Goal: Information Seeking & Learning: Find specific page/section

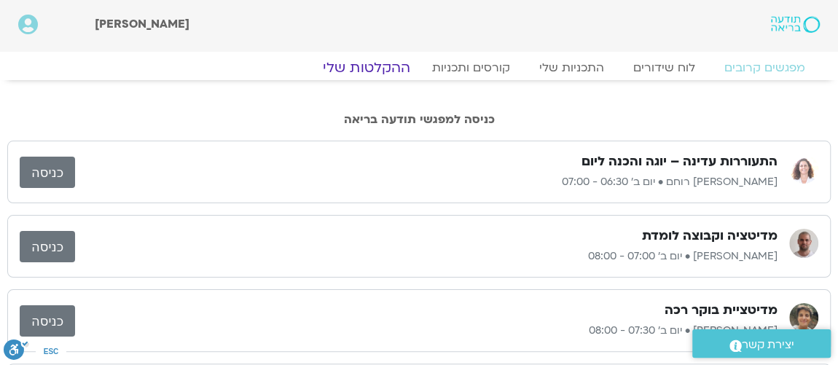
drag, startPoint x: 373, startPoint y: 68, endPoint x: 394, endPoint y: 82, distance: 25.3
click at [373, 68] on link "ההקלטות שלי" at bounding box center [366, 67] width 122 height 17
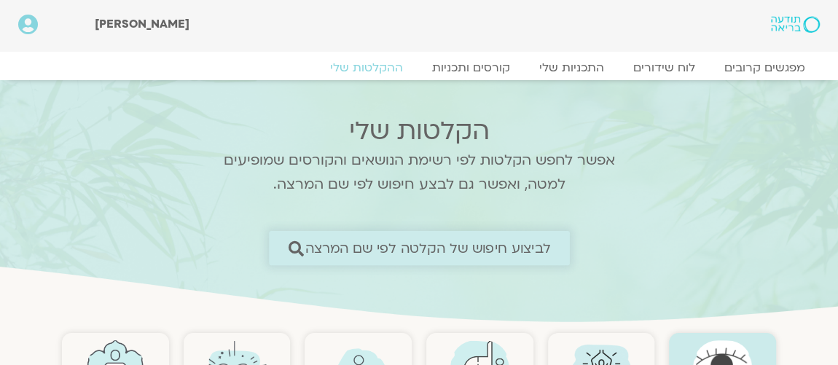
click at [440, 251] on span "לביצוע חיפוש של הקלטה לפי שם המרצה" at bounding box center [426, 247] width 245 height 15
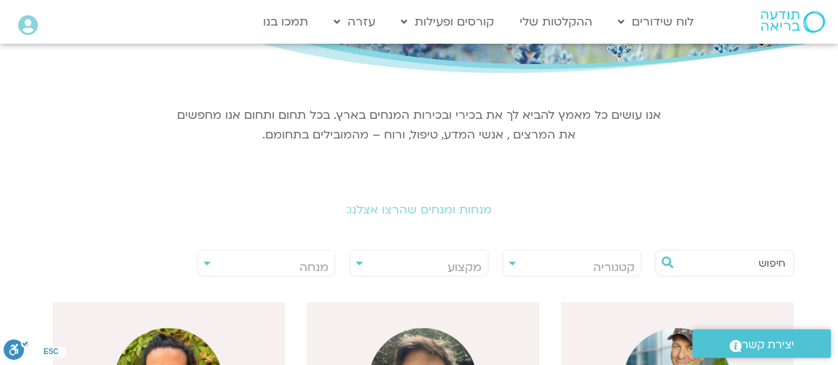
scroll to position [176, 0]
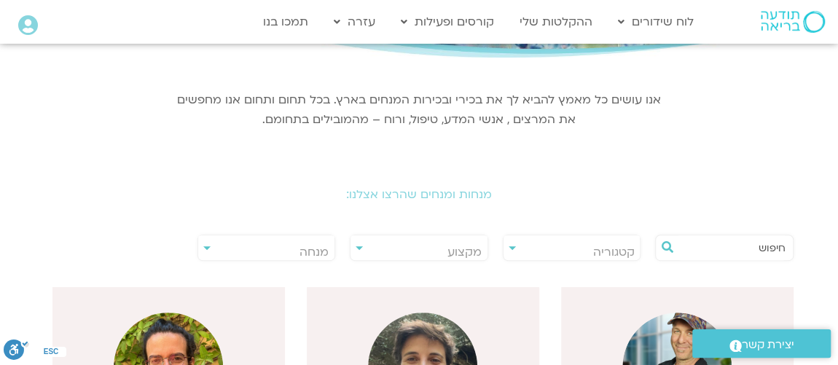
click at [313, 251] on span "מנחה" at bounding box center [313, 252] width 29 height 16
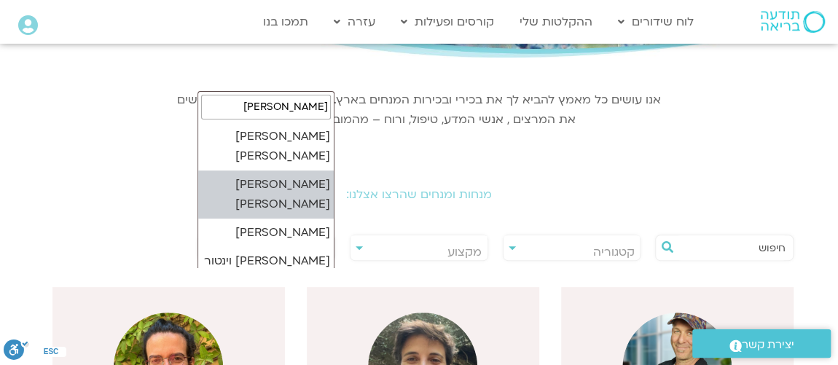
type input "סיגל"
select select "*****"
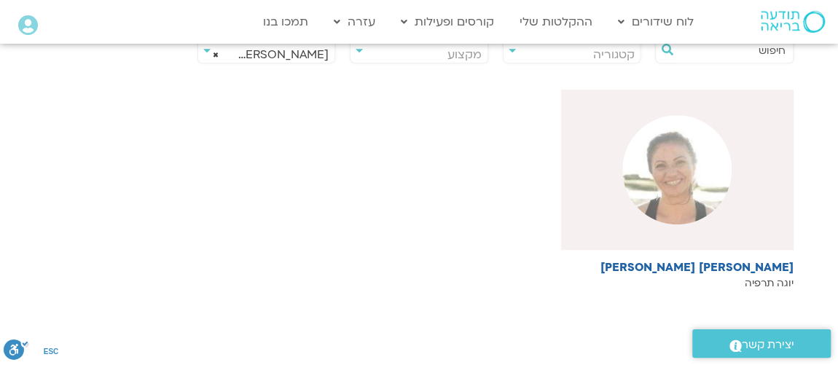
scroll to position [353, 0]
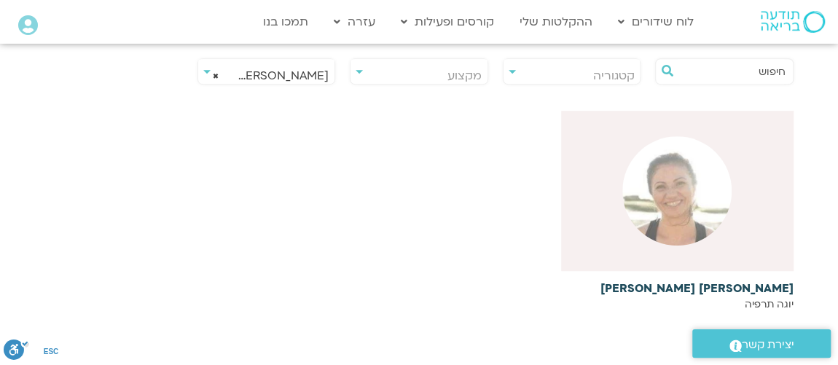
click at [707, 224] on img at bounding box center [676, 190] width 109 height 109
click at [666, 219] on img at bounding box center [676, 190] width 109 height 109
click at [669, 209] on img at bounding box center [676, 190] width 109 height 109
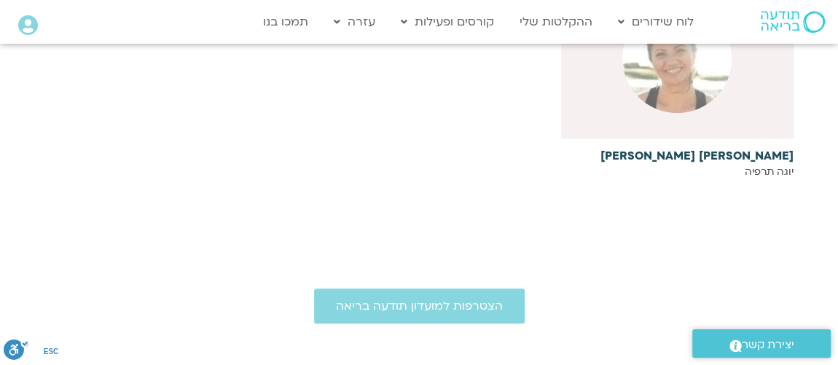
scroll to position [530, 0]
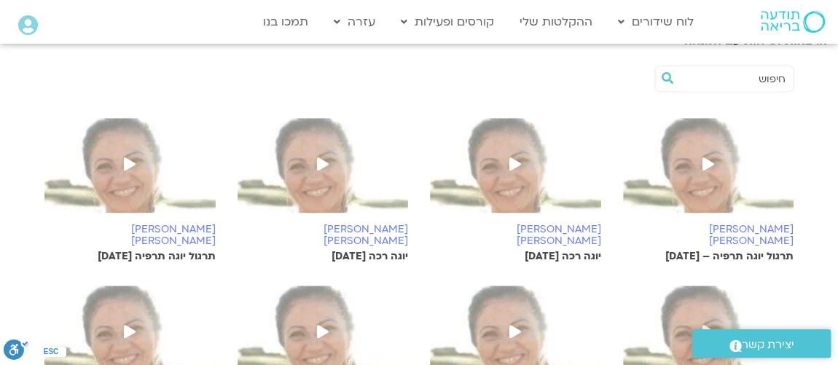
scroll to position [441, 0]
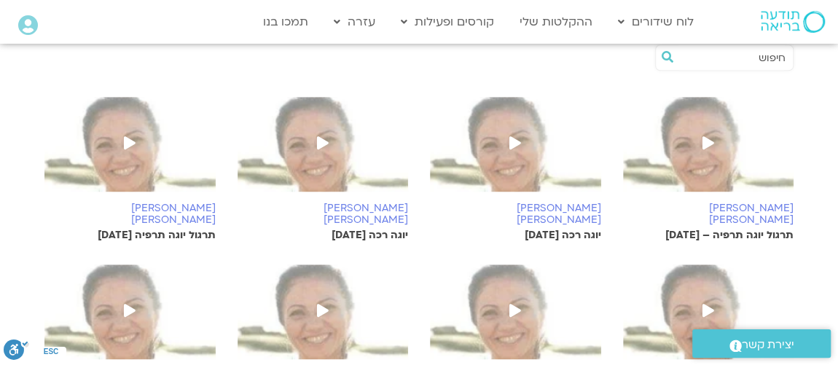
click at [707, 136] on icon at bounding box center [708, 142] width 12 height 13
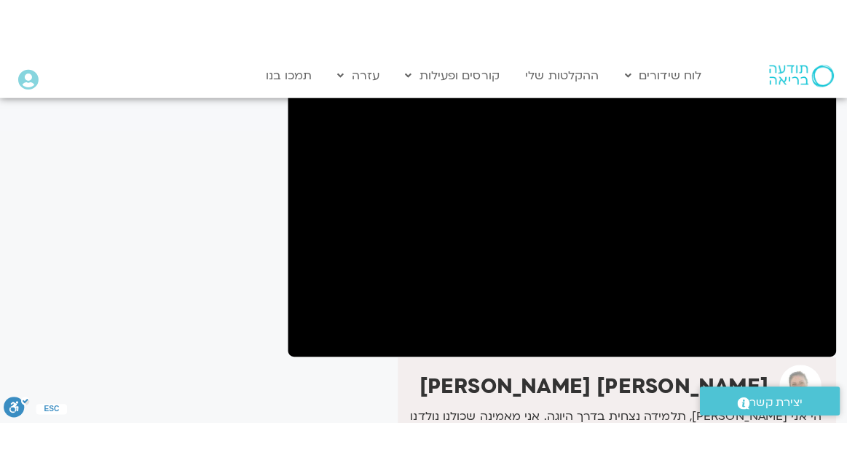
scroll to position [176, 0]
